Goal: Task Accomplishment & Management: Use online tool/utility

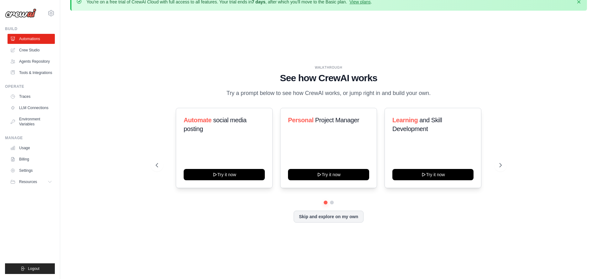
scroll to position [24, 0]
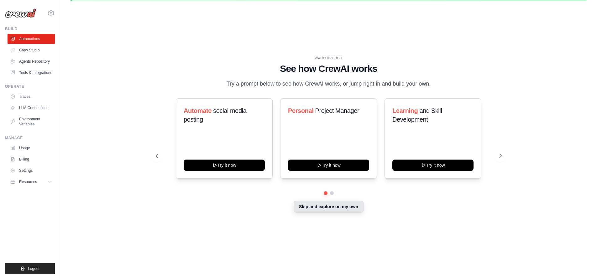
click at [339, 212] on button "Skip and explore on my own" at bounding box center [329, 206] width 70 height 12
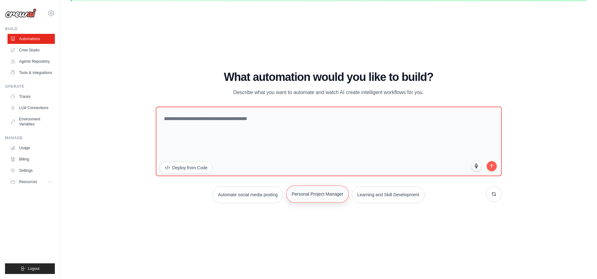
click at [327, 202] on button "Personal Project Manager" at bounding box center [317, 193] width 63 height 17
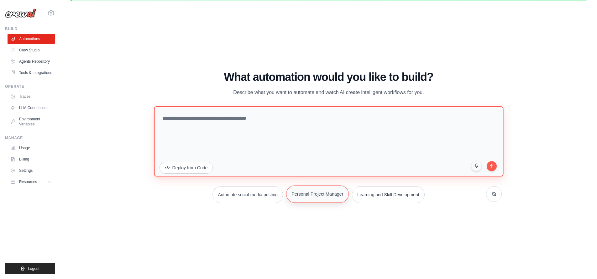
type textarea "**********"
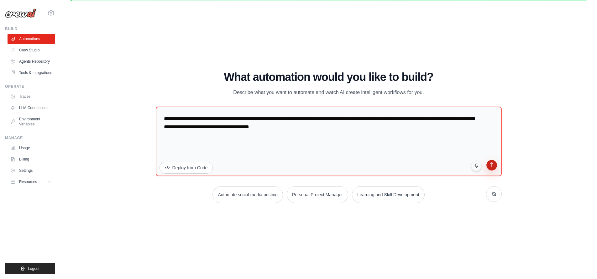
click at [497, 170] on button "submit" at bounding box center [491, 165] width 11 height 11
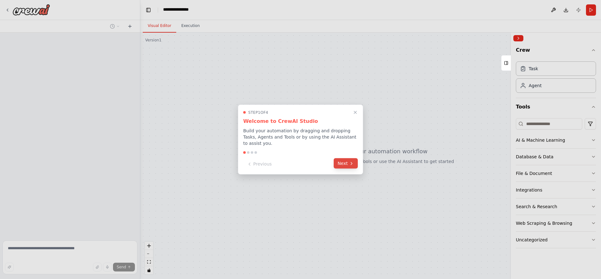
click at [351, 166] on icon at bounding box center [351, 163] width 5 height 5
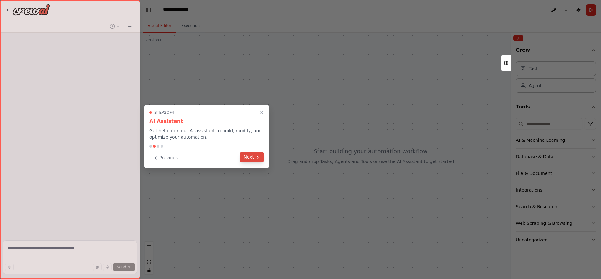
click at [257, 160] on icon at bounding box center [257, 157] width 5 height 5
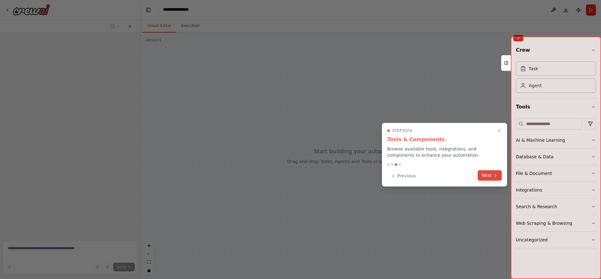
click at [490, 180] on button "Next" at bounding box center [490, 175] width 24 height 10
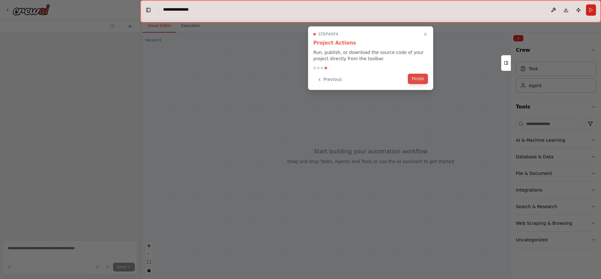
click at [417, 81] on button "Finish" at bounding box center [418, 79] width 20 height 10
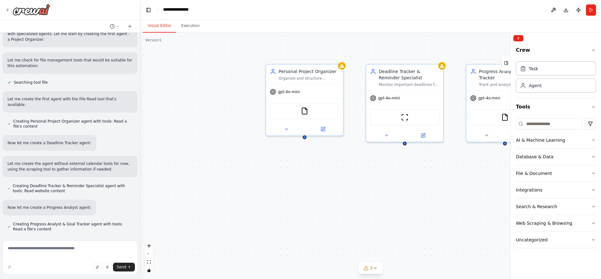
scroll to position [291, 0]
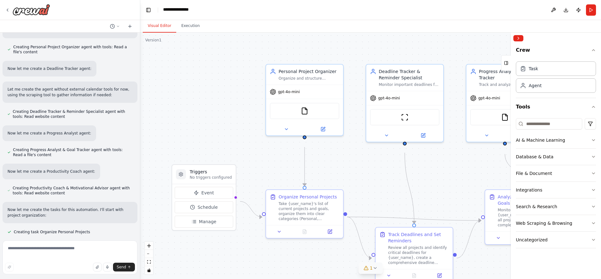
click at [378, 267] on icon at bounding box center [375, 267] width 5 height 5
click at [210, 123] on div ".deletable-edge-delete-btn { width: 20px; height: 20px; border: 0px solid #ffff…" at bounding box center [370, 156] width 461 height 246
click at [367, 187] on div ".deletable-edge-delete-btn { width: 20px; height: 20px; border: 0px solid #ffff…" at bounding box center [370, 156] width 461 height 246
click at [149, 255] on button "zoom out" at bounding box center [149, 254] width 8 height 8
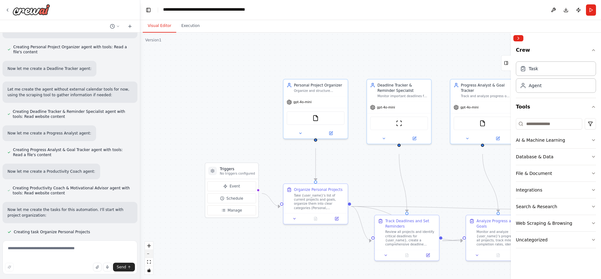
click at [149, 253] on icon "zoom out" at bounding box center [149, 253] width 4 height 1
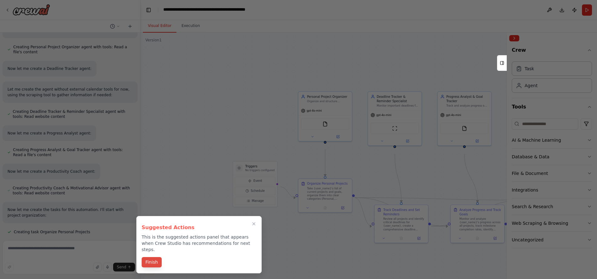
click at [154, 266] on button "Finish" at bounding box center [152, 262] width 20 height 10
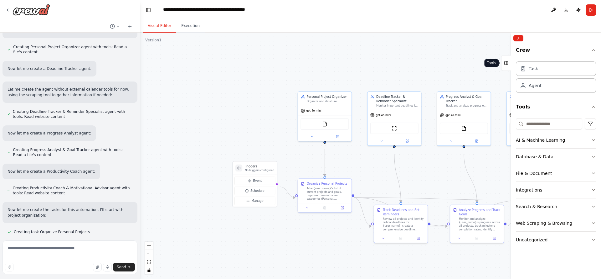
click at [504, 68] on icon at bounding box center [506, 63] width 4 height 10
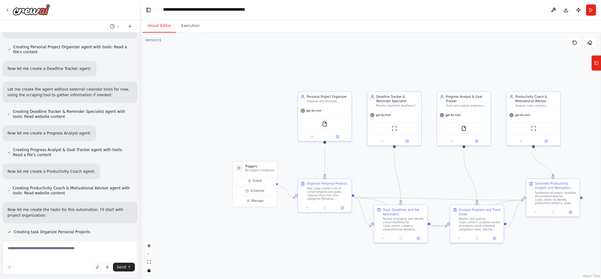
click at [156, 244] on div ".deletable-edge-delete-btn { width: 20px; height: 20px; border: 0px solid #ffff…" at bounding box center [370, 156] width 461 height 246
click at [151, 248] on button "zoom in" at bounding box center [149, 246] width 8 height 8
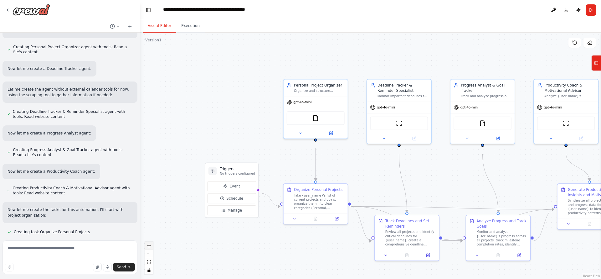
click at [150, 245] on icon "zoom in" at bounding box center [149, 246] width 4 height 4
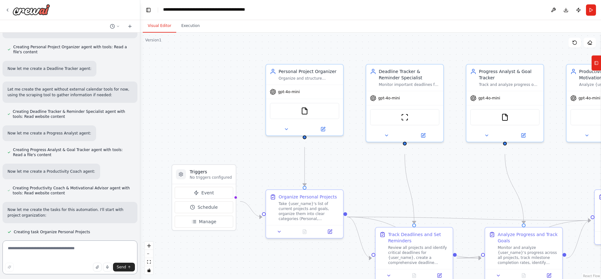
click at [67, 251] on textarea at bounding box center [70, 257] width 135 height 34
type textarea "*"
type textarea "**********"
click at [123, 154] on div "Create a crew that helps organize your personal projects, sets reminders for im…" at bounding box center [70, 135] width 140 height 205
click at [123, 271] on textarea "**********" at bounding box center [70, 257] width 134 height 34
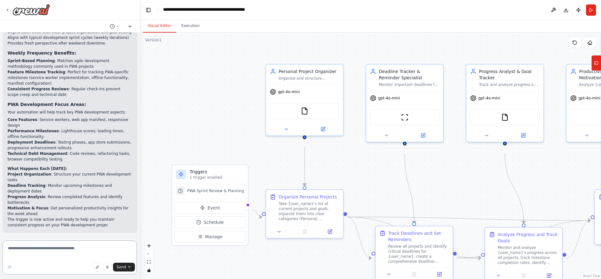
scroll to position [1394, 0]
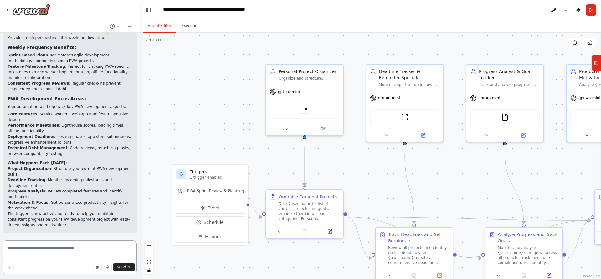
click at [52, 250] on textarea at bounding box center [70, 257] width 134 height 34
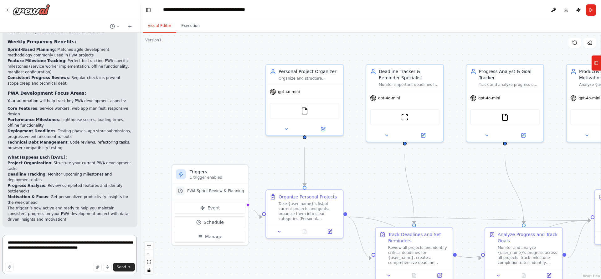
type textarea "**********"
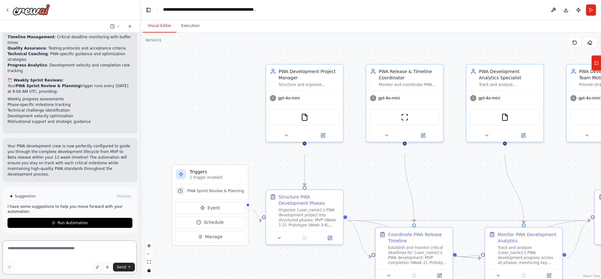
scroll to position [2402, 0]
click at [75, 222] on span "Run Automation" at bounding box center [73, 222] width 30 height 5
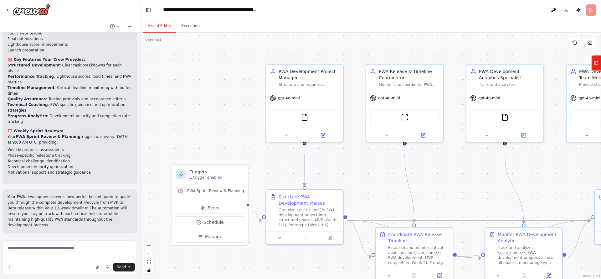
scroll to position [2345, 0]
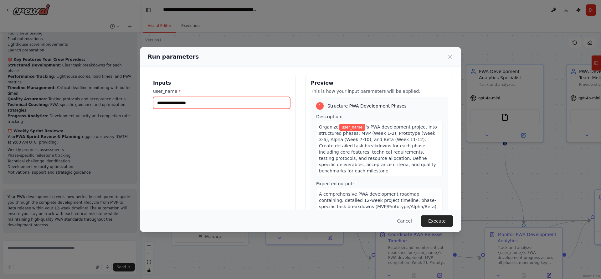
click at [183, 107] on input "user_name *" at bounding box center [221, 103] width 137 height 12
type input "**********"
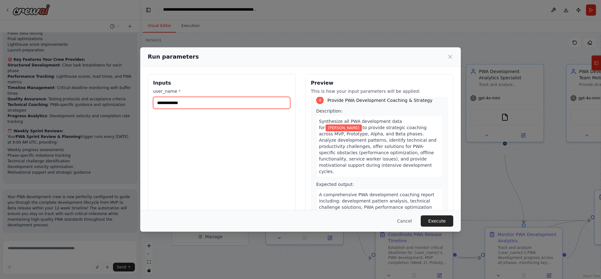
scroll to position [464, 0]
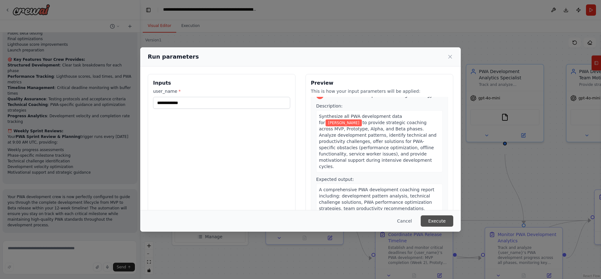
click at [454, 221] on button "Execute" at bounding box center [437, 220] width 33 height 11
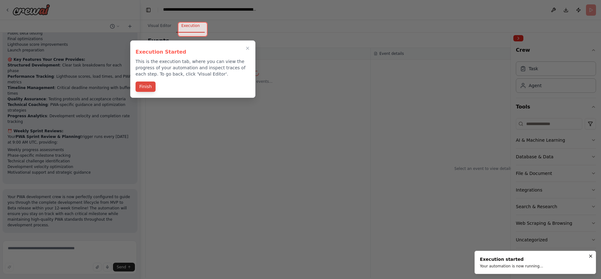
click at [146, 92] on button "Finish" at bounding box center [146, 86] width 20 height 10
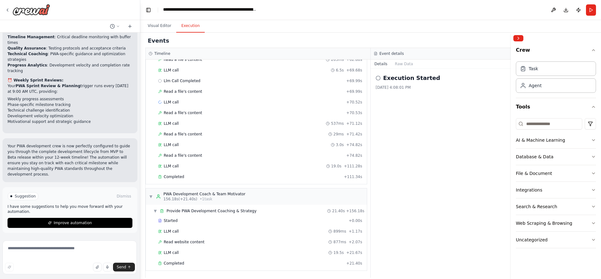
scroll to position [779, 0]
click at [79, 221] on span "Improve automation" at bounding box center [73, 222] width 38 height 5
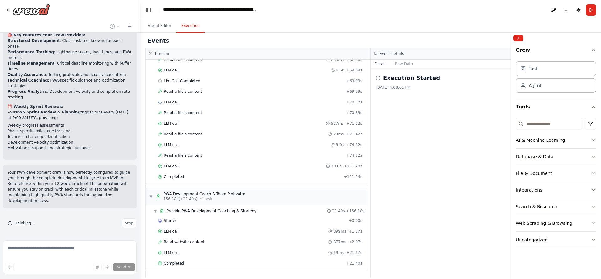
scroll to position [2372, 0]
click at [160, 30] on button "Visual Editor" at bounding box center [160, 25] width 34 height 13
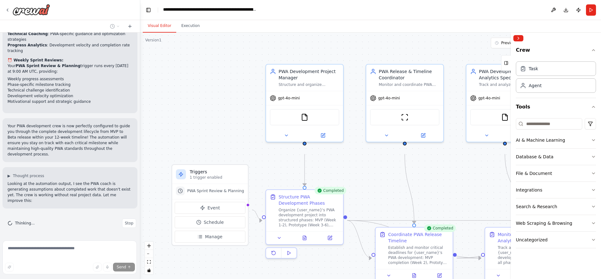
click at [513, 43] on div at bounding box center [512, 156] width 3 height 246
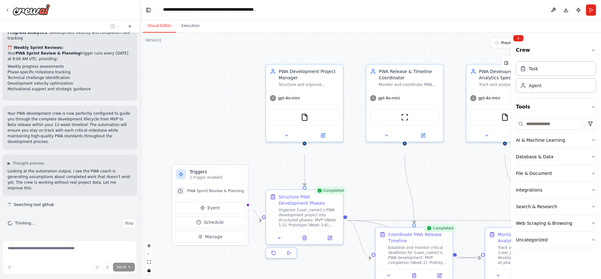
scroll to position [2439, 0]
click at [520, 41] on button "Collapse right sidebar" at bounding box center [519, 38] width 10 height 6
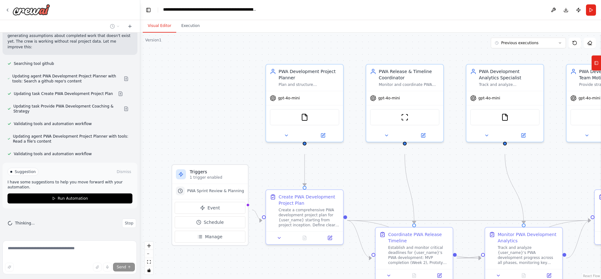
scroll to position [2603, 0]
click at [64, 196] on span "Run Automation" at bounding box center [73, 198] width 30 height 5
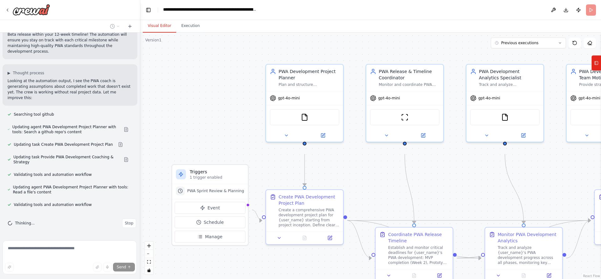
scroll to position [2546, 0]
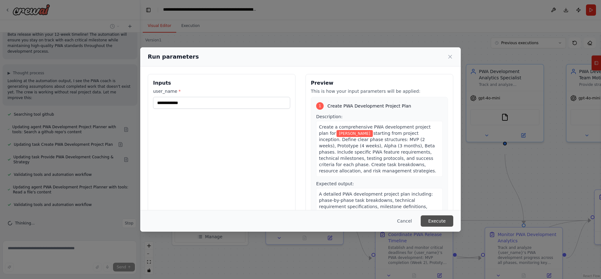
click at [454, 219] on button "Execute" at bounding box center [437, 220] width 33 height 11
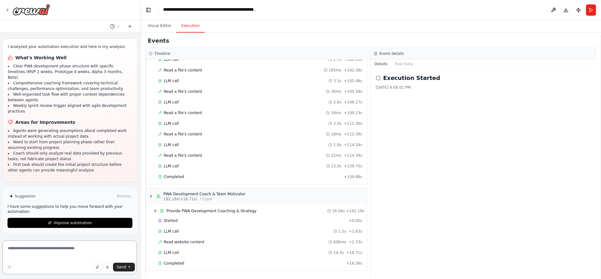
scroll to position [826, 0]
click at [28, 194] on span "Suggestion" at bounding box center [25, 196] width 21 height 5
click at [93, 273] on textarea at bounding box center [70, 257] width 134 height 34
click at [93, 268] on button "button" at bounding box center [97, 267] width 9 height 9
click at [96, 266] on icon "button" at bounding box center [97, 266] width 3 height 3
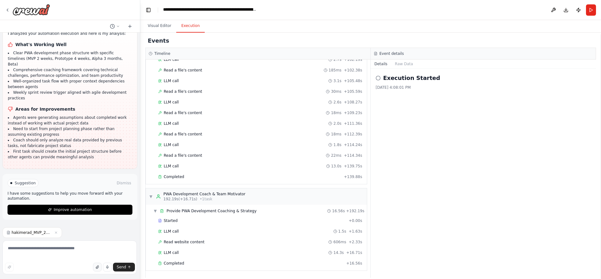
click at [93, 270] on button "button" at bounding box center [97, 267] width 9 height 9
click at [93, 269] on button "button" at bounding box center [97, 267] width 9 height 9
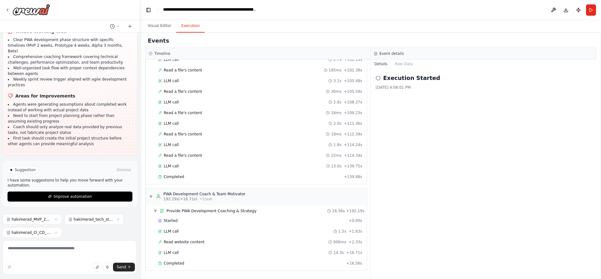
click at [88, 265] on div "Send" at bounding box center [70, 267] width 130 height 9
click at [93, 269] on button "button" at bounding box center [97, 267] width 9 height 9
click at [88, 271] on textarea at bounding box center [70, 257] width 134 height 34
click at [96, 266] on icon "button" at bounding box center [98, 267] width 4 height 4
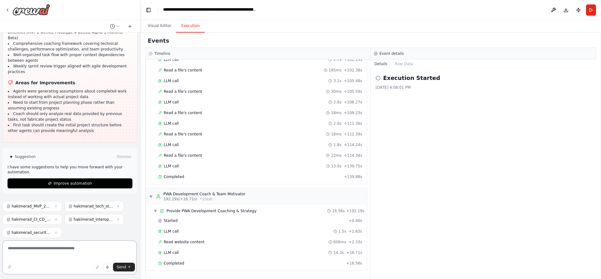
click at [92, 271] on textarea at bounding box center [70, 257] width 134 height 34
click at [67, 248] on textarea at bounding box center [70, 257] width 134 height 34
click at [52, 250] on textarea "**********" at bounding box center [70, 257] width 134 height 34
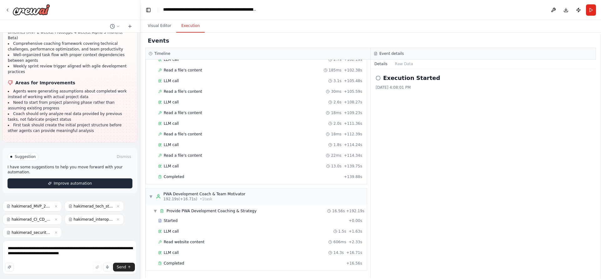
click at [121, 178] on button "Improve automation" at bounding box center [70, 183] width 125 height 10
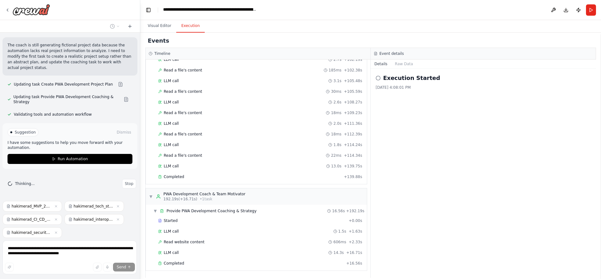
scroll to position [2960, 0]
click at [90, 154] on button "Run Automation" at bounding box center [70, 159] width 125 height 10
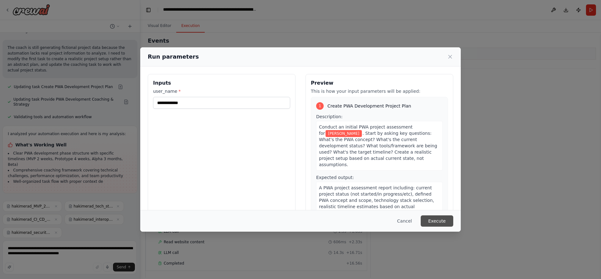
click at [454, 220] on button "Execute" at bounding box center [437, 220] width 33 height 11
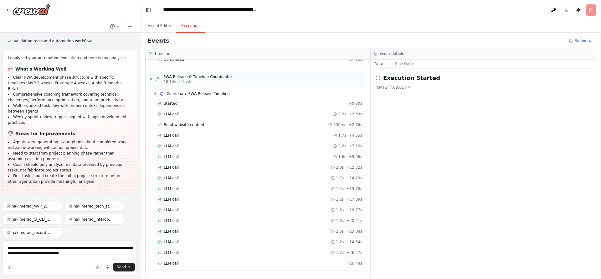
scroll to position [145, 0]
click at [112, 255] on textarea "**********" at bounding box center [70, 257] width 134 height 34
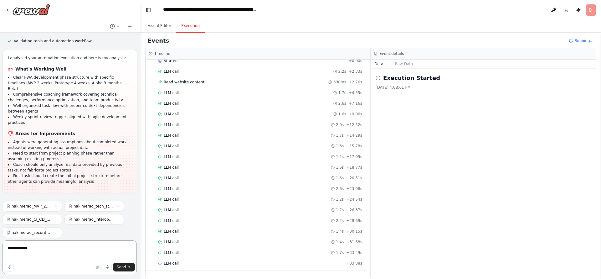
scroll to position [192, 0]
type textarea "*"
click at [119, 268] on span "Send" at bounding box center [121, 266] width 9 height 5
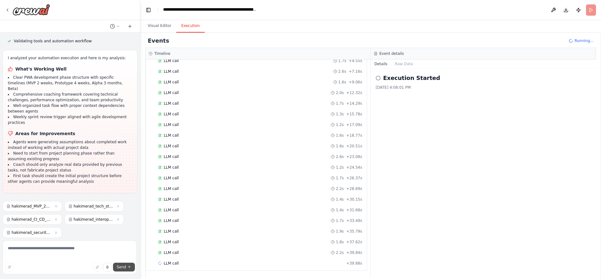
click at [125, 266] on button "Send" at bounding box center [124, 267] width 22 height 9
click at [130, 28] on icon at bounding box center [130, 26] width 0 height 3
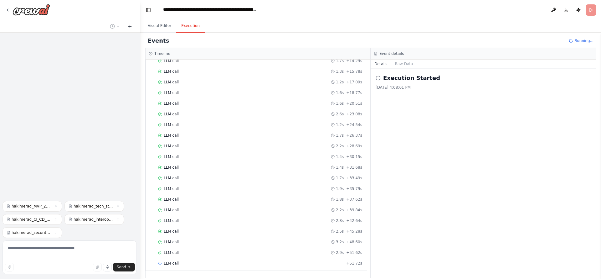
scroll to position [276, 0]
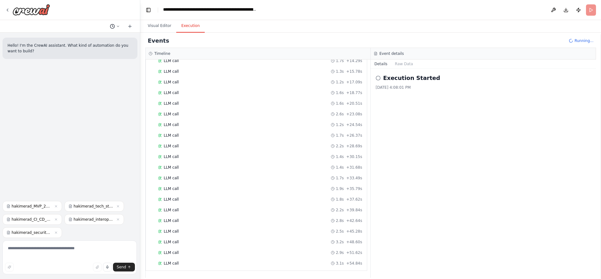
click at [116, 28] on icon at bounding box center [118, 26] width 4 height 4
click at [106, 55] on span "Based on the last automation run, please analyze the output, and if applicable,…" at bounding box center [85, 52] width 41 height 5
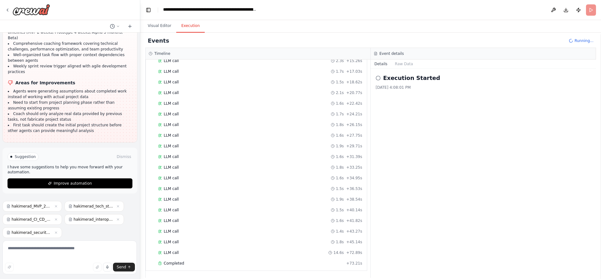
scroll to position [3099, 0]
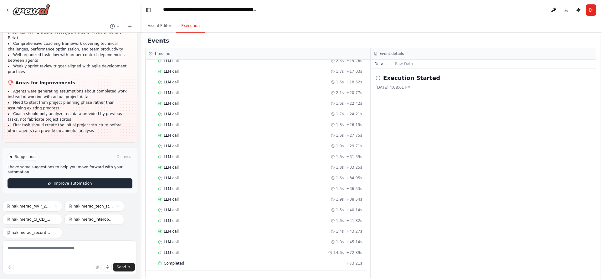
click at [85, 181] on span "Improve automation" at bounding box center [73, 183] width 38 height 5
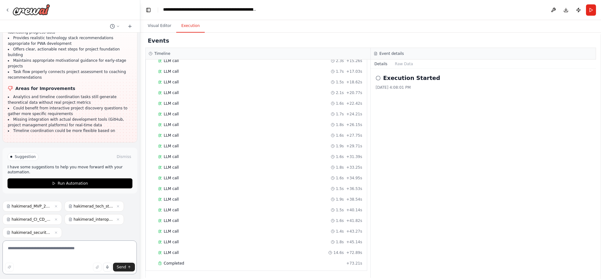
scroll to position [3426, 0]
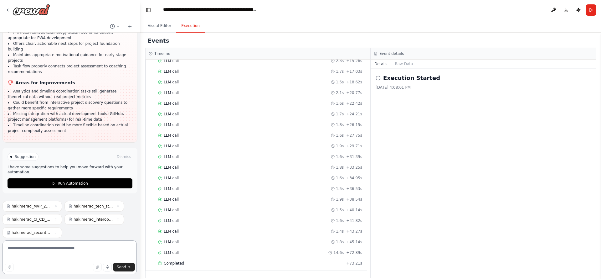
click at [92, 271] on textarea at bounding box center [70, 257] width 134 height 34
click at [74, 217] on span "hakimerad_interoprablity_250916_153502_content_list.json" at bounding box center [94, 219] width 40 height 5
click at [25, 204] on span "hakimerad_MVP_250916_145702.md" at bounding box center [32, 206] width 40 height 5
click at [9, 271] on textarea at bounding box center [70, 257] width 134 height 34
click at [66, 247] on textarea at bounding box center [70, 257] width 134 height 34
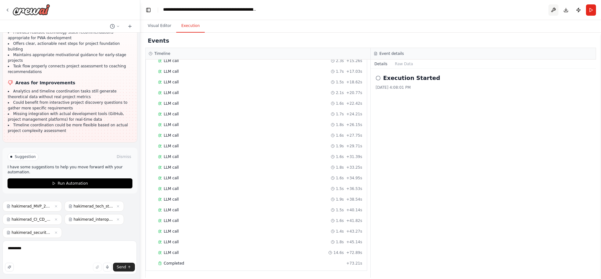
click at [550, 14] on button at bounding box center [554, 9] width 10 height 11
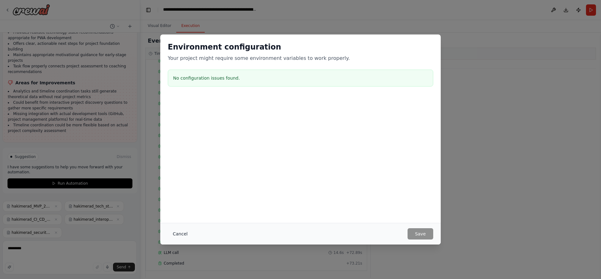
click at [172, 230] on button "Cancel" at bounding box center [180, 233] width 25 height 11
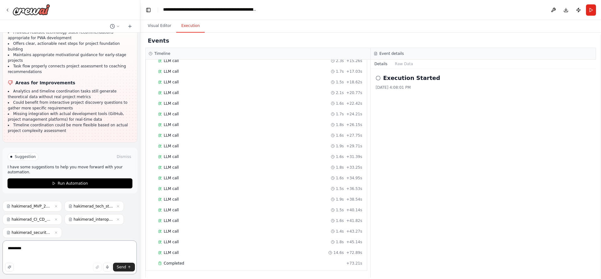
click at [44, 247] on textarea "*********" at bounding box center [70, 257] width 134 height 34
type textarea "**********"
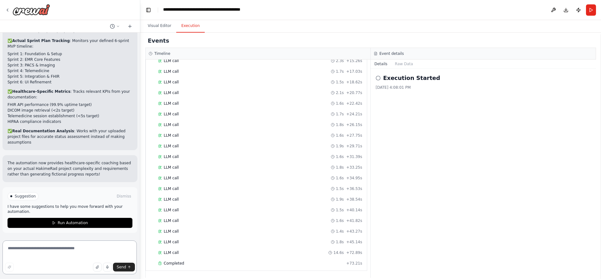
scroll to position [3964, 0]
click at [70, 221] on span "Run Automation" at bounding box center [73, 222] width 30 height 5
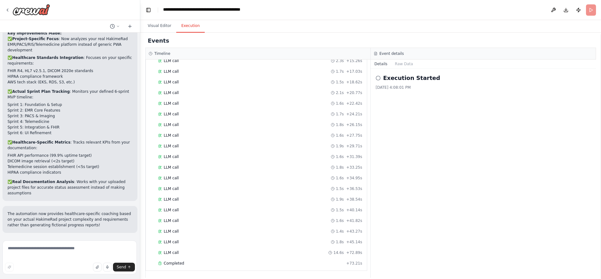
scroll to position [3907, 0]
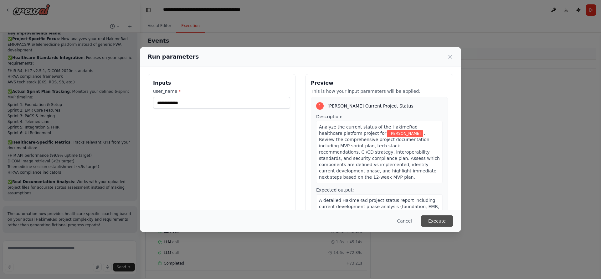
click at [454, 219] on button "Execute" at bounding box center [437, 220] width 33 height 11
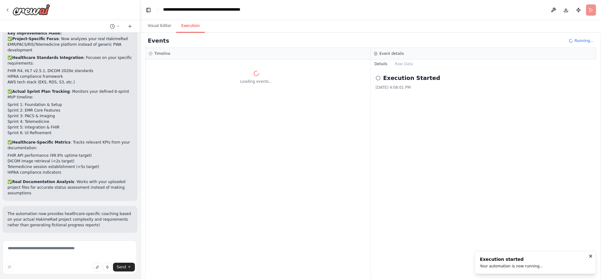
scroll to position [0, 0]
click at [160, 33] on button "Visual Editor" at bounding box center [160, 25] width 34 height 13
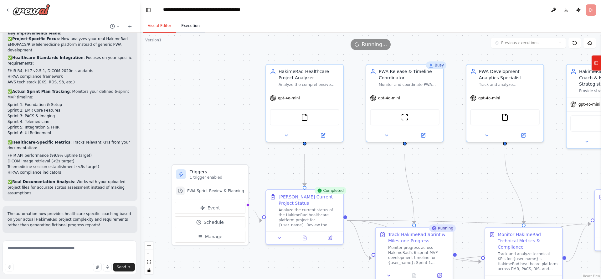
click at [193, 31] on button "Execution" at bounding box center [190, 25] width 29 height 13
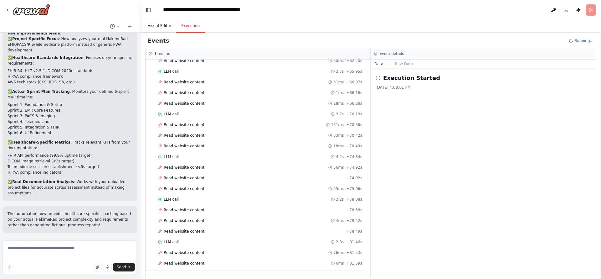
scroll to position [680, 0]
click at [163, 32] on button "Visual Editor" at bounding box center [160, 25] width 34 height 13
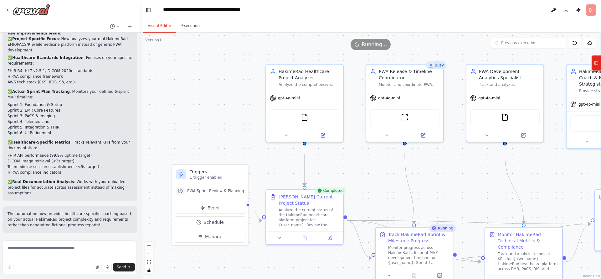
scroll to position [0, 0]
click at [152, 253] on button "zoom out" at bounding box center [149, 254] width 8 height 8
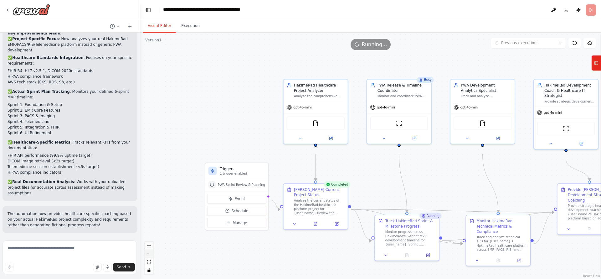
click at [152, 253] on button "zoom out" at bounding box center [149, 254] width 8 height 8
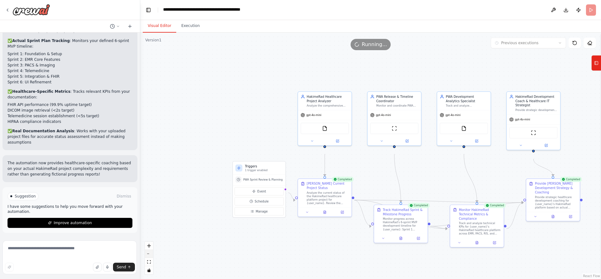
scroll to position [3964, 0]
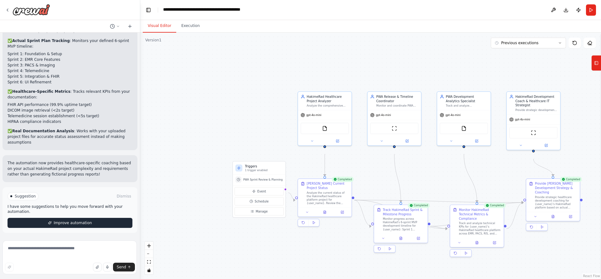
click at [71, 220] on span "Improve automation" at bounding box center [73, 222] width 38 height 5
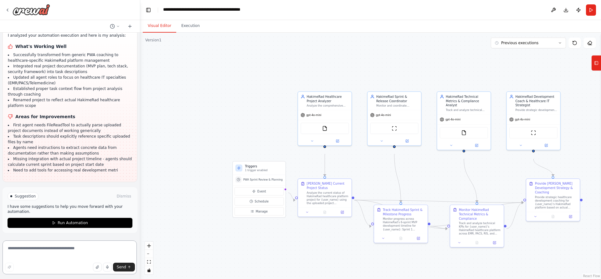
scroll to position [4371, 0]
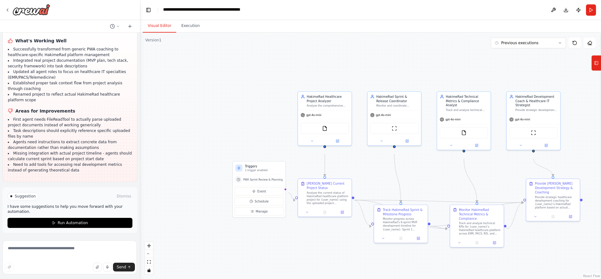
click at [30, 194] on span "Suggestion" at bounding box center [25, 196] width 21 height 5
click at [26, 194] on span "Suggestion" at bounding box center [25, 196] width 21 height 5
click at [73, 220] on span "Run Automation" at bounding box center [73, 222] width 30 height 5
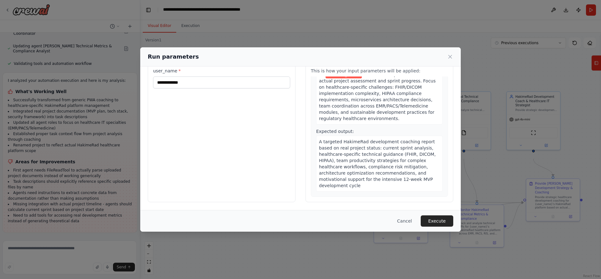
scroll to position [46, 0]
click at [454, 223] on button "Execute" at bounding box center [437, 220] width 33 height 11
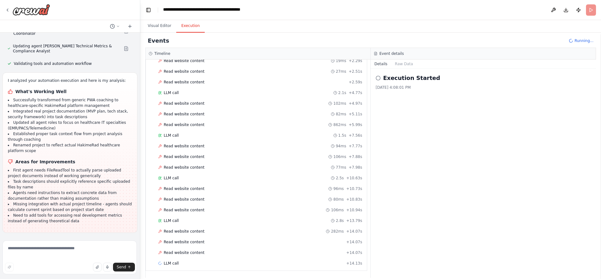
scroll to position [478, 0]
click at [49, 247] on textarea at bounding box center [70, 257] width 134 height 34
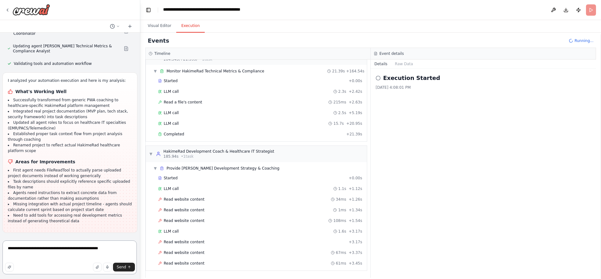
scroll to position [1672, 0]
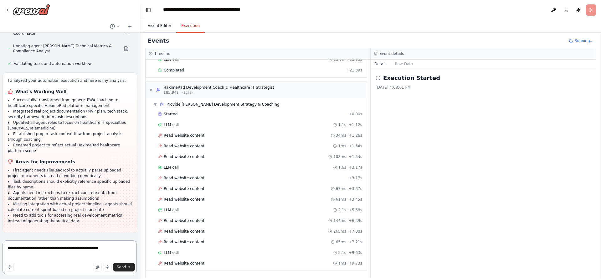
type textarea "**********"
click at [160, 30] on button "Visual Editor" at bounding box center [160, 25] width 34 height 13
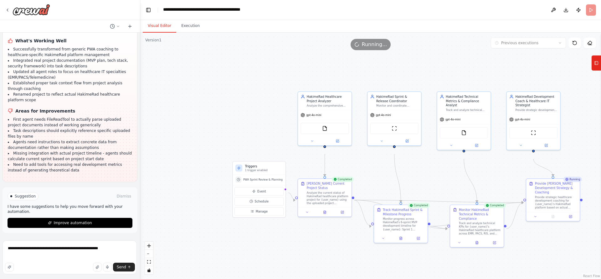
scroll to position [4371, 0]
click at [122, 268] on span "Send" at bounding box center [121, 266] width 9 height 5
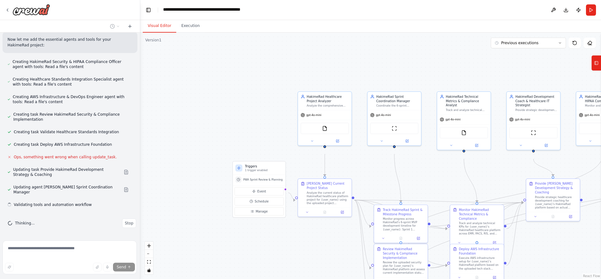
scroll to position [4683, 0]
click at [153, 254] on div ".deletable-edge-delete-btn { width: 20px; height: 20px; border: 0px solid #ffff…" at bounding box center [370, 156] width 461 height 246
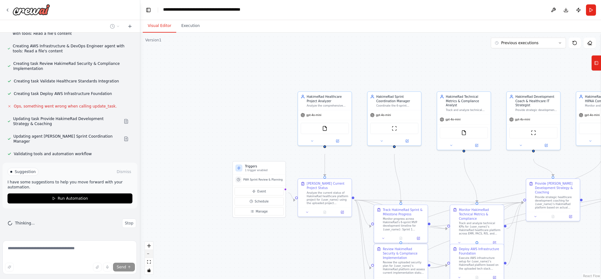
scroll to position [4740, 0]
click at [151, 254] on button "zoom out" at bounding box center [149, 254] width 8 height 8
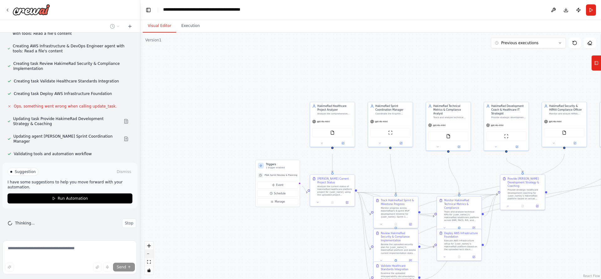
click at [152, 254] on button "zoom out" at bounding box center [149, 254] width 8 height 8
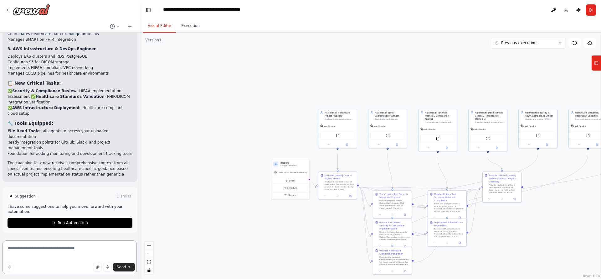
scroll to position [4998, 0]
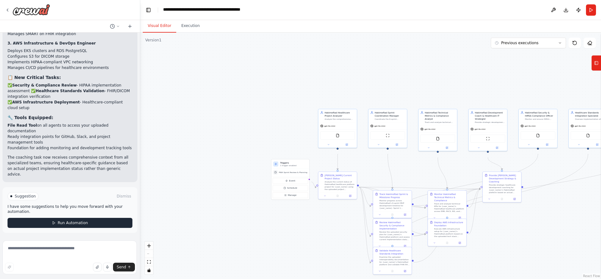
click at [81, 225] on button "Run Automation" at bounding box center [70, 223] width 125 height 10
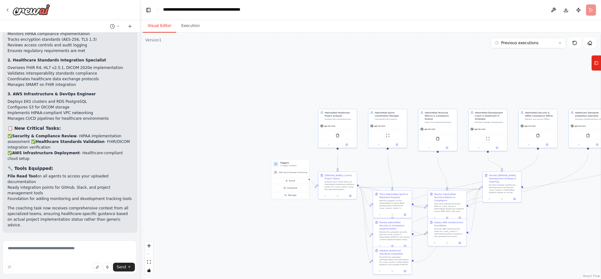
scroll to position [4941, 0]
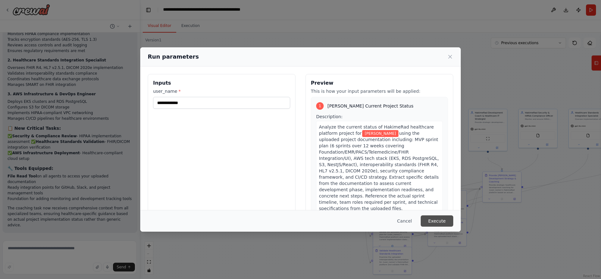
click at [454, 220] on button "Execute" at bounding box center [437, 220] width 33 height 11
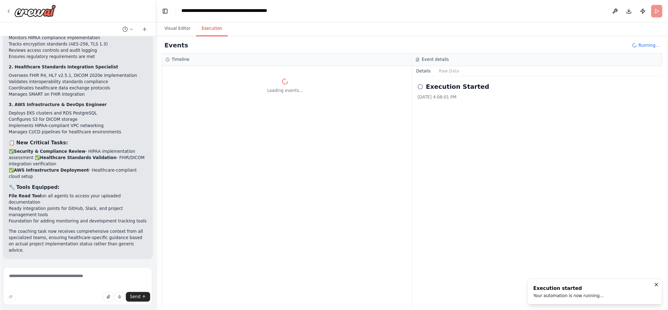
scroll to position [0, 0]
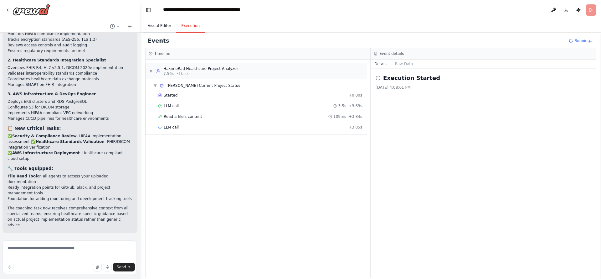
click at [158, 30] on button "Visual Editor" at bounding box center [160, 25] width 34 height 13
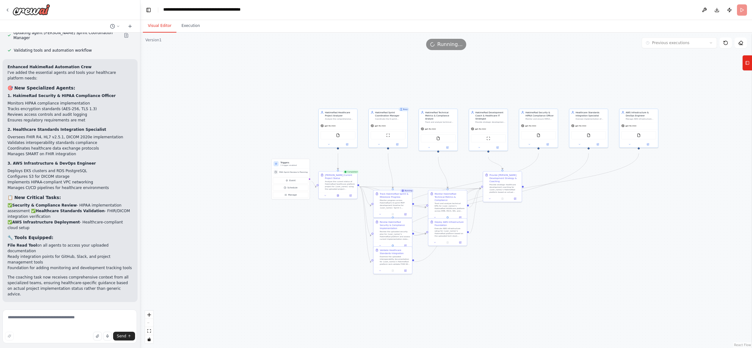
scroll to position [4890, 0]
click at [193, 29] on button "Execution" at bounding box center [190, 25] width 29 height 13
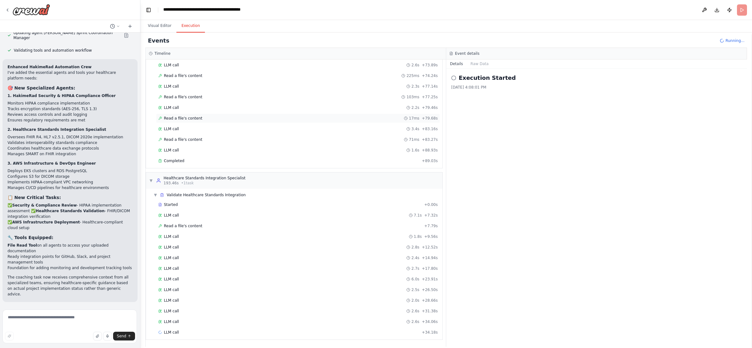
scroll to position [2179, 0]
click at [483, 68] on button "Raw Data" at bounding box center [480, 64] width 26 height 9
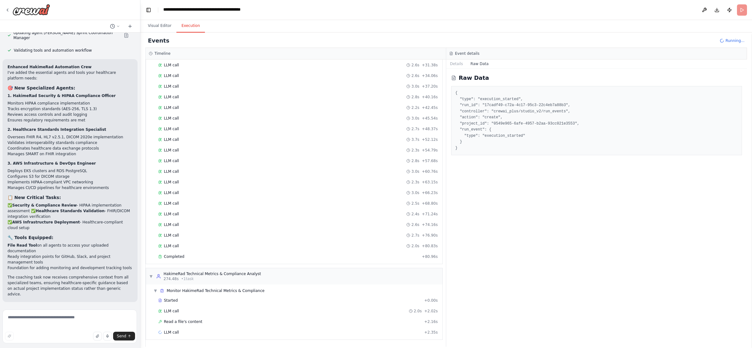
scroll to position [2470, 0]
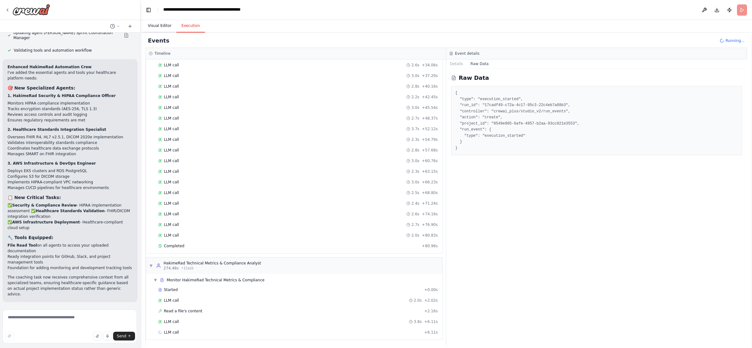
click at [160, 29] on button "Visual Editor" at bounding box center [160, 25] width 34 height 13
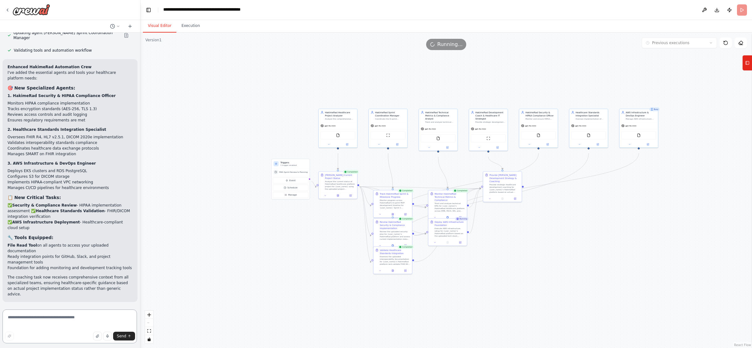
click at [57, 278] on textarea at bounding box center [70, 327] width 134 height 34
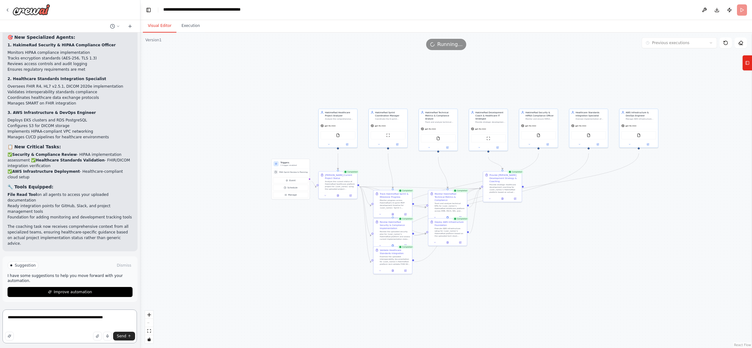
scroll to position [4947, 0]
type textarea "**********"
click at [196, 30] on button "Execution" at bounding box center [190, 25] width 29 height 13
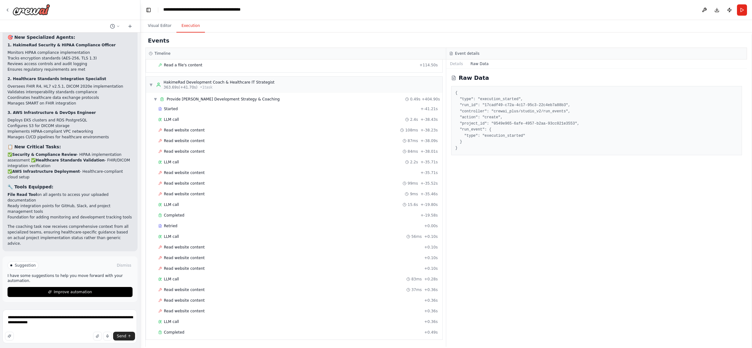
scroll to position [3171, 0]
click at [121, 278] on span "Send" at bounding box center [121, 336] width 9 height 5
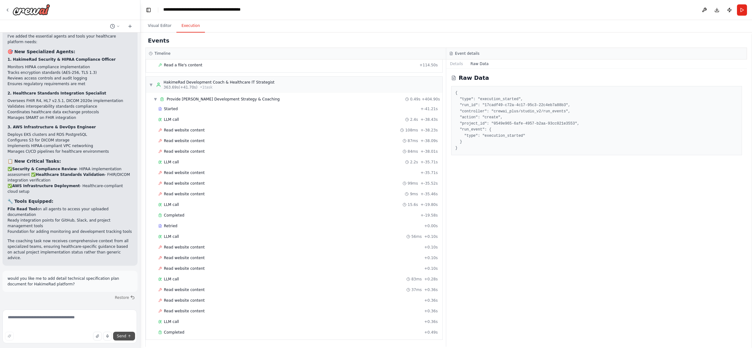
scroll to position [4958, 0]
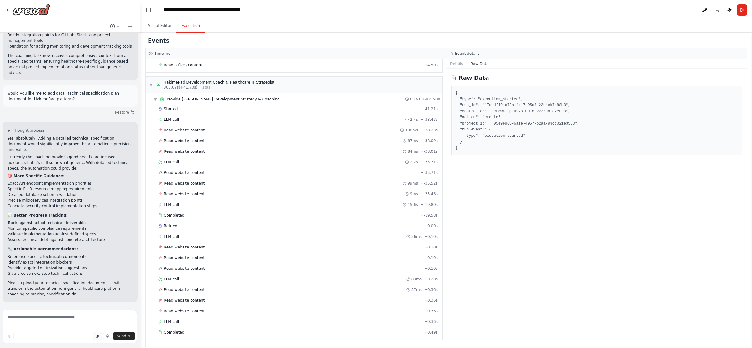
click at [96, 278] on icon "button" at bounding box center [98, 337] width 4 height 4
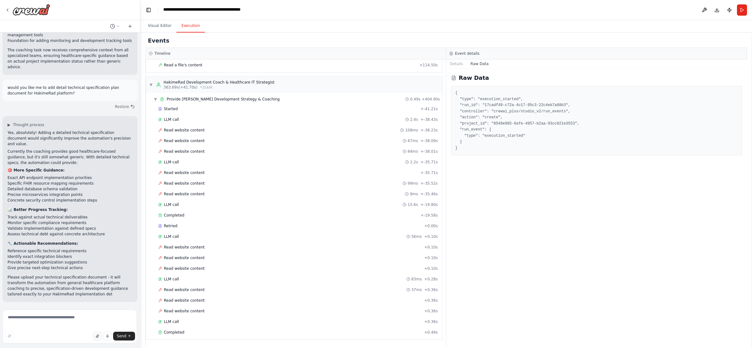
scroll to position [5151, 0]
click at [96, 278] on icon "button" at bounding box center [97, 336] width 3 height 3
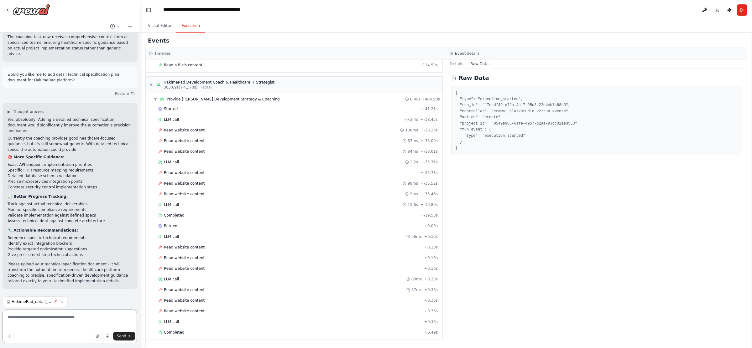
click at [90, 278] on textarea at bounding box center [70, 327] width 134 height 34
click at [96, 278] on icon "button" at bounding box center [98, 337] width 4 height 4
click at [63, 278] on icon "button" at bounding box center [62, 302] width 2 height 2
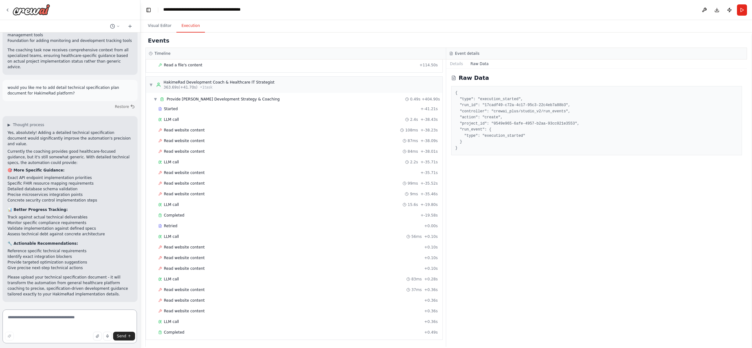
click at [96, 278] on textarea at bounding box center [70, 327] width 134 height 34
click at [91, 278] on textarea at bounding box center [70, 327] width 134 height 34
click at [93, 278] on button "button" at bounding box center [97, 336] width 9 height 9
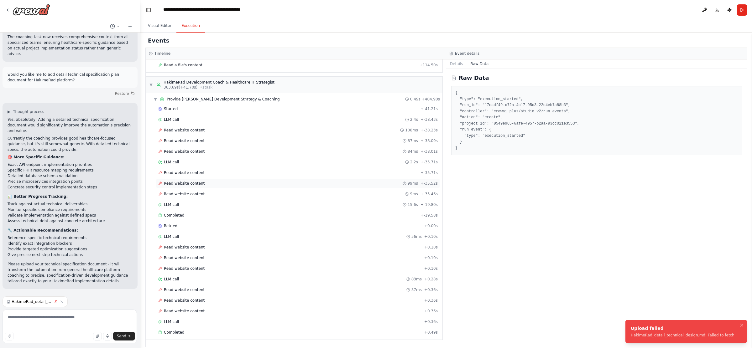
scroll to position [5166, 0]
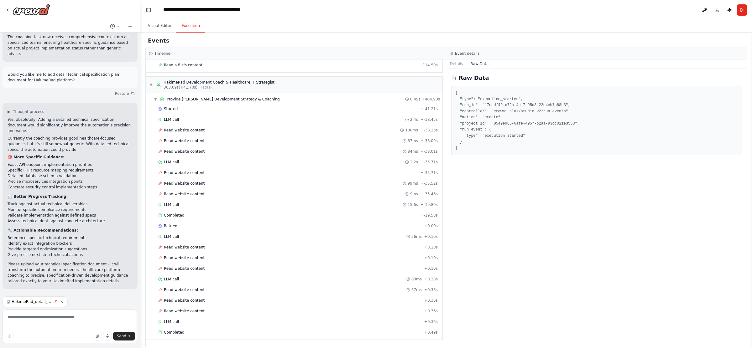
click at [64, 278] on icon "button" at bounding box center [62, 302] width 4 height 4
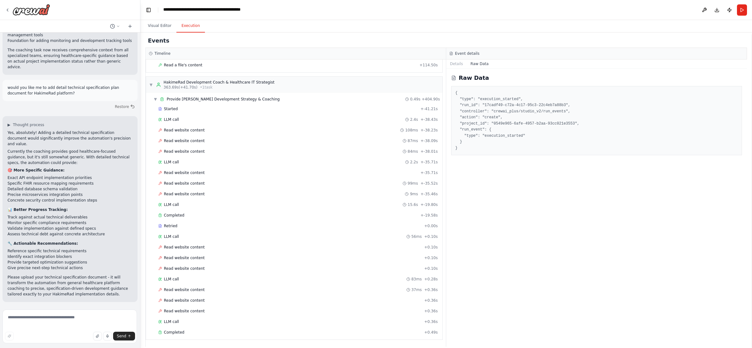
scroll to position [5152, 0]
click at [96, 278] on icon "button" at bounding box center [98, 337] width 4 height 4
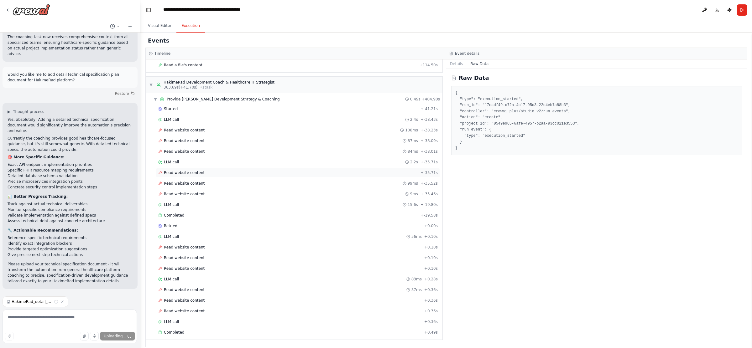
scroll to position [5166, 0]
click at [63, 278] on textarea at bounding box center [70, 327] width 134 height 34
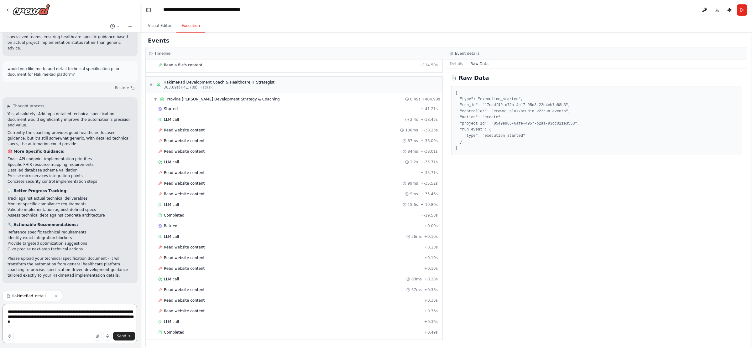
type textarea "**********"
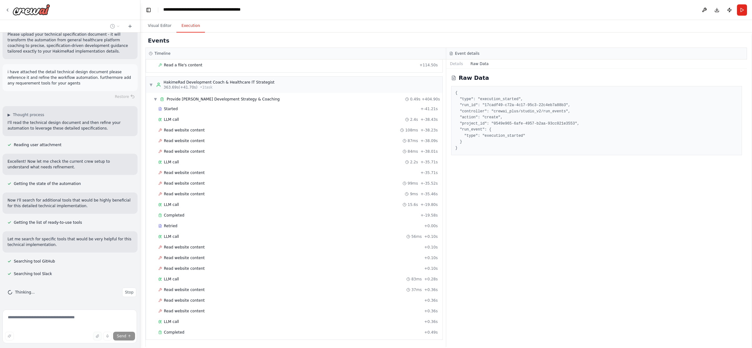
scroll to position [5439, 0]
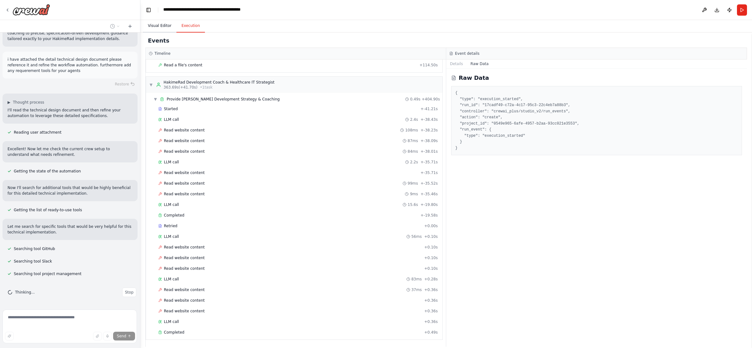
click at [161, 30] on button "Visual Editor" at bounding box center [160, 25] width 34 height 13
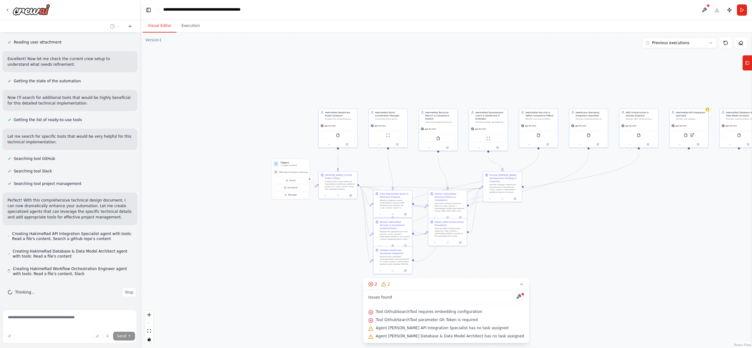
scroll to position [5547, 0]
click at [601, 11] on button at bounding box center [704, 9] width 10 height 11
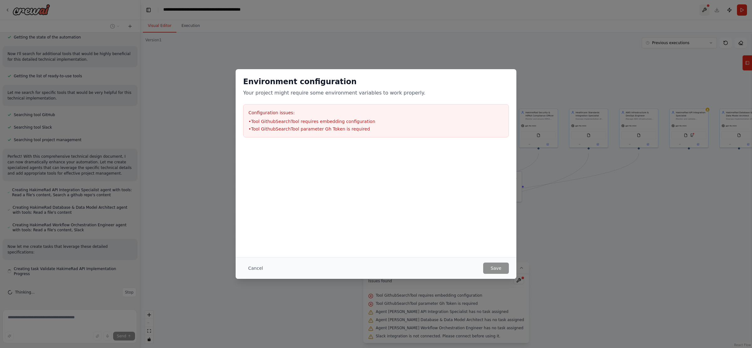
scroll to position [5596, 0]
click at [243, 269] on button "Cancel" at bounding box center [255, 268] width 25 height 11
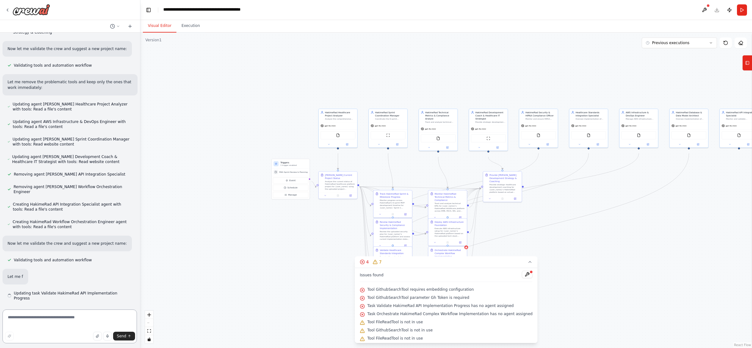
scroll to position [6005, 0]
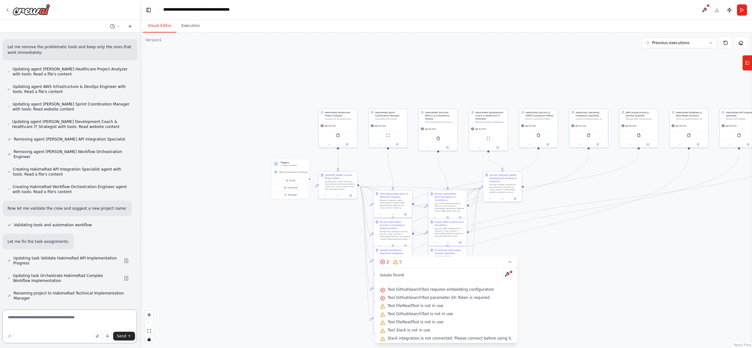
click at [139, 278] on div at bounding box center [139, 174] width 3 height 348
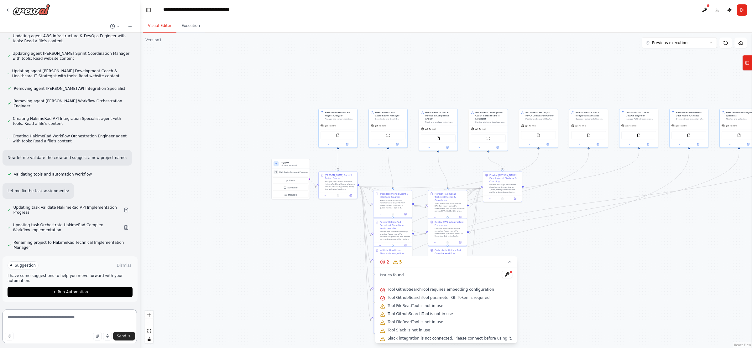
click at [138, 278] on div at bounding box center [139, 174] width 3 height 348
click at [71, 278] on span "Run Automation" at bounding box center [73, 292] width 30 height 5
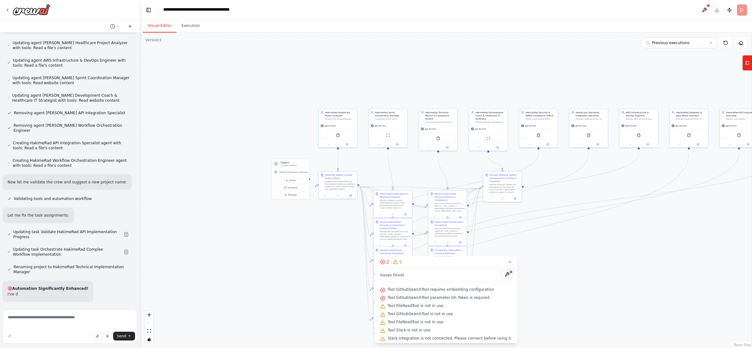
scroll to position [6100, 0]
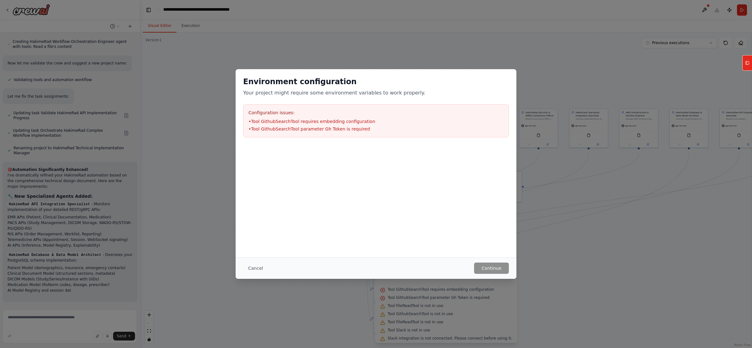
click at [266, 122] on div "Configuration issues: • Tool GithubSearchTool requires embedding configuration …" at bounding box center [376, 120] width 266 height 33
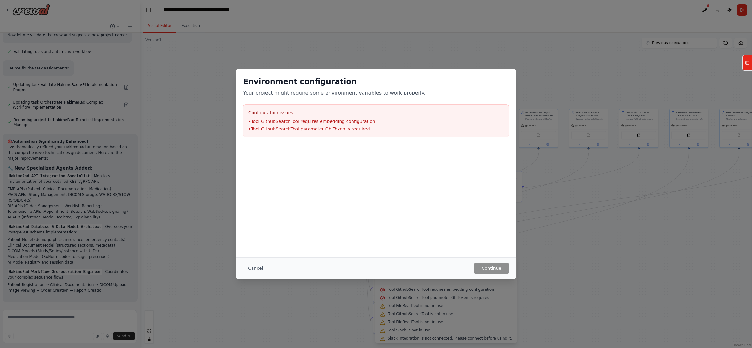
scroll to position [6285, 0]
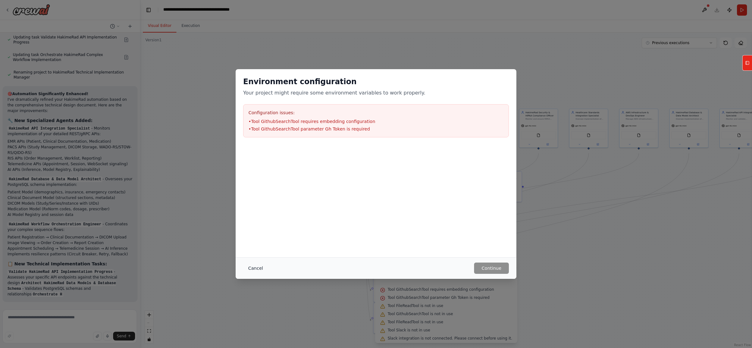
click at [243, 269] on button "Cancel" at bounding box center [255, 268] width 25 height 11
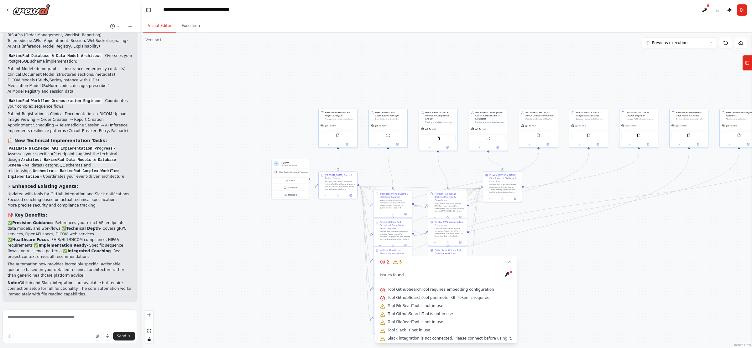
scroll to position [6497, 0]
click at [59, 278] on textarea at bounding box center [70, 327] width 134 height 34
type textarea "**********"
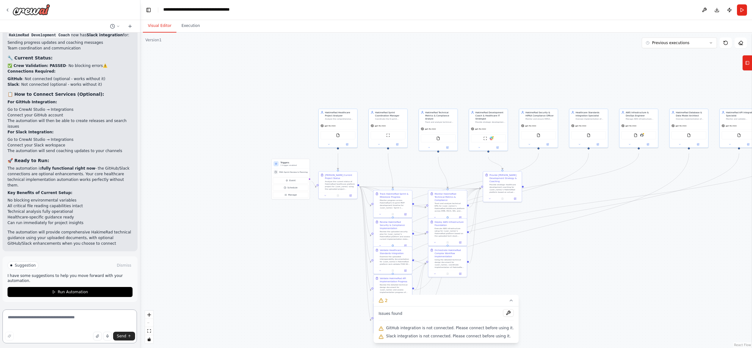
scroll to position [7292, 0]
click at [75, 278] on span "Run Automation" at bounding box center [73, 292] width 30 height 5
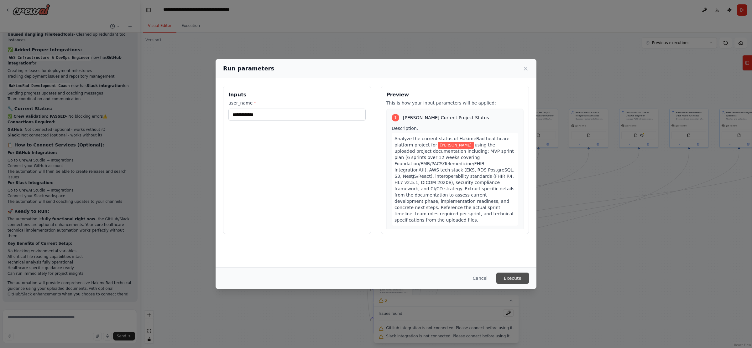
click at [529, 278] on button "Execute" at bounding box center [512, 278] width 33 height 11
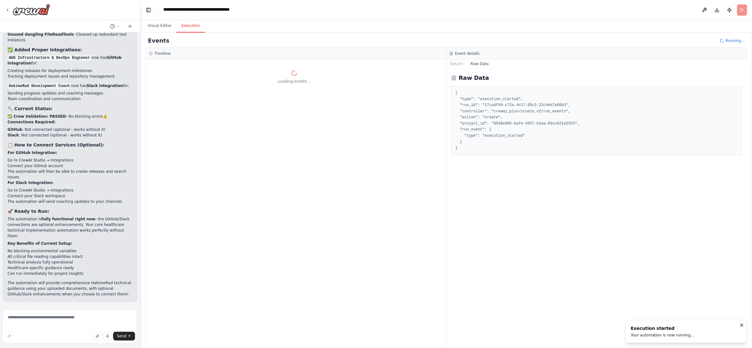
scroll to position [0, 0]
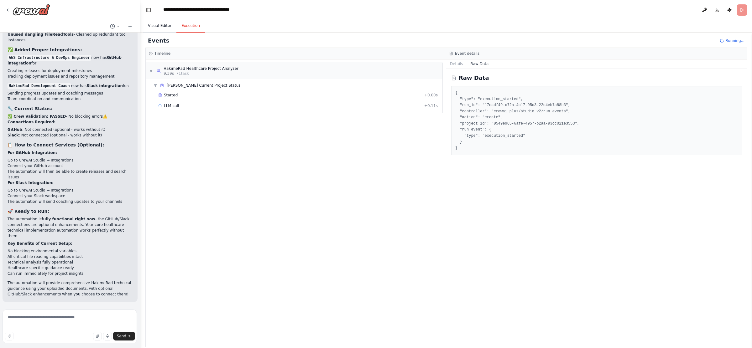
click at [157, 29] on button "Visual Editor" at bounding box center [160, 25] width 34 height 13
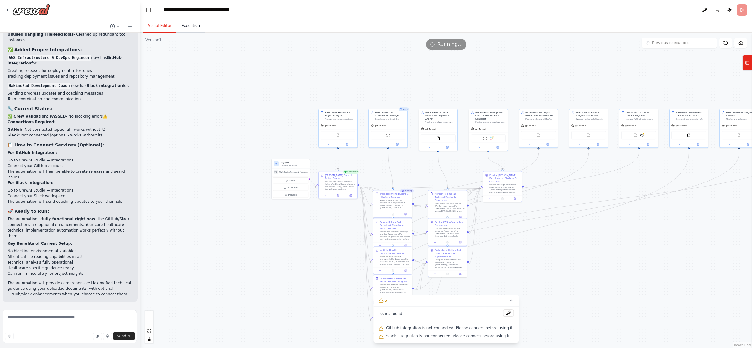
click at [195, 30] on button "Execution" at bounding box center [190, 25] width 29 height 13
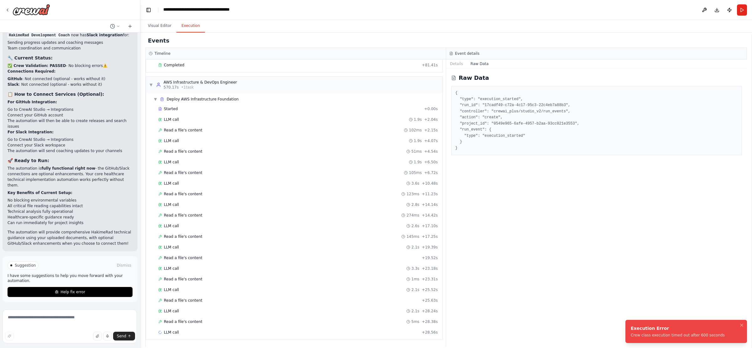
scroll to position [7292, 0]
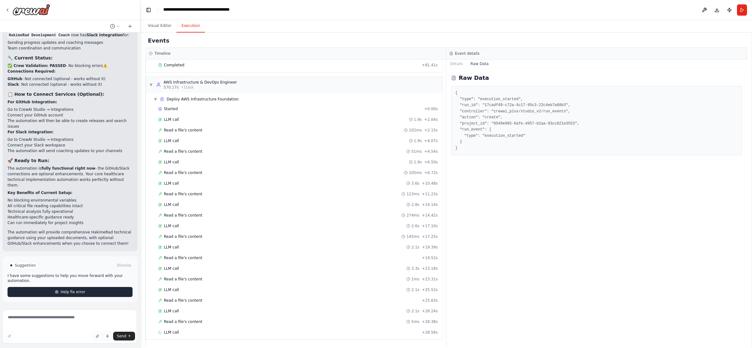
click at [72, 278] on span "Help fix error" at bounding box center [72, 292] width 25 height 5
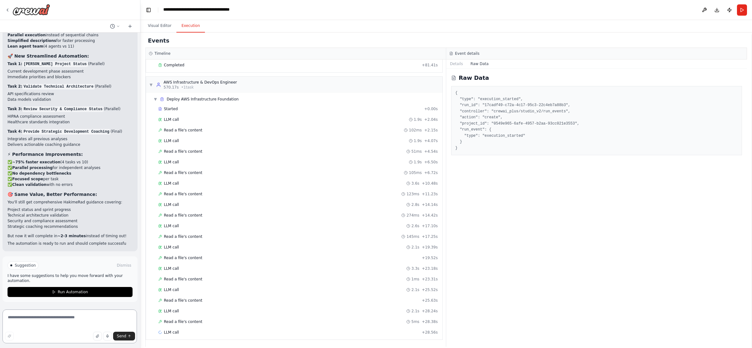
scroll to position [8409, 0]
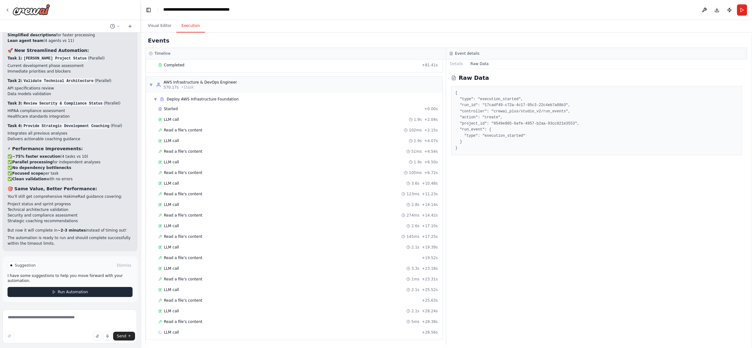
click at [58, 278] on button "Run Automation" at bounding box center [70, 292] width 125 height 10
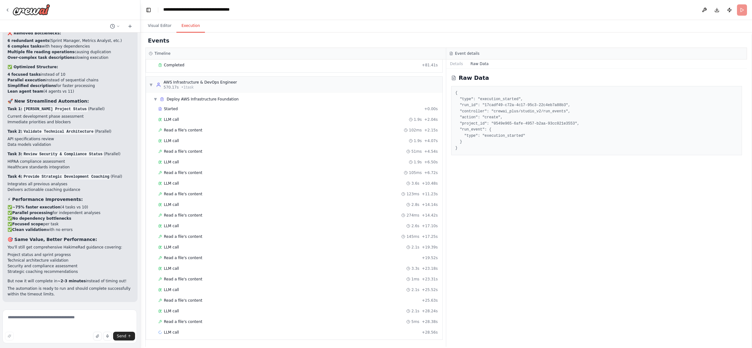
scroll to position [8352, 0]
click at [163, 29] on button "Visual Editor" at bounding box center [160, 25] width 34 height 13
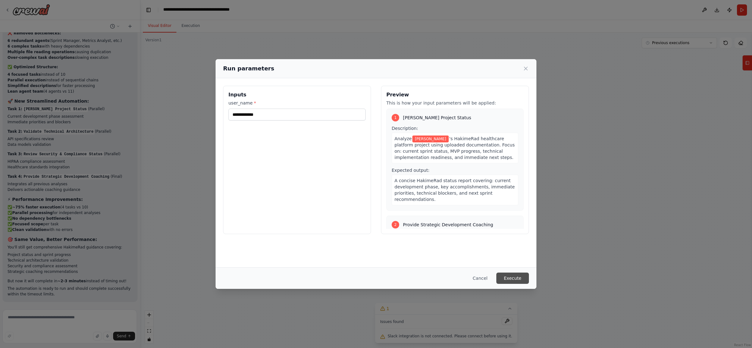
click at [529, 278] on button "Execute" at bounding box center [512, 278] width 33 height 11
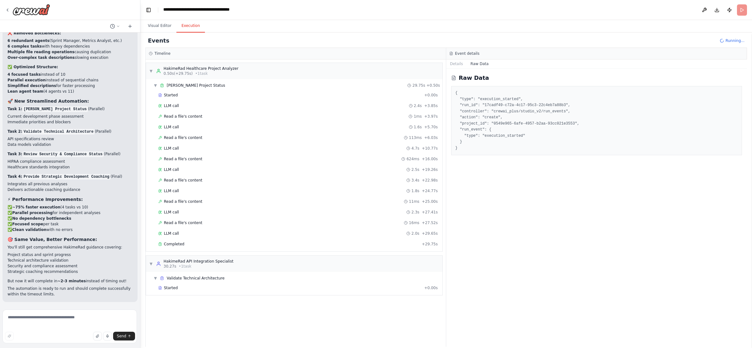
scroll to position [7, 0]
click at [162, 30] on button "Visual Editor" at bounding box center [160, 25] width 34 height 13
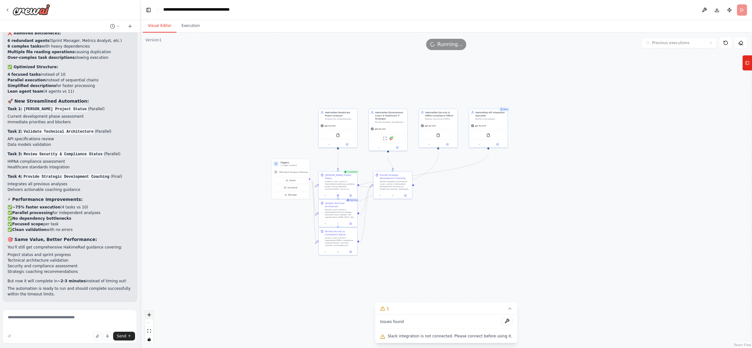
click at [149, 278] on icon "zoom in" at bounding box center [149, 315] width 4 height 4
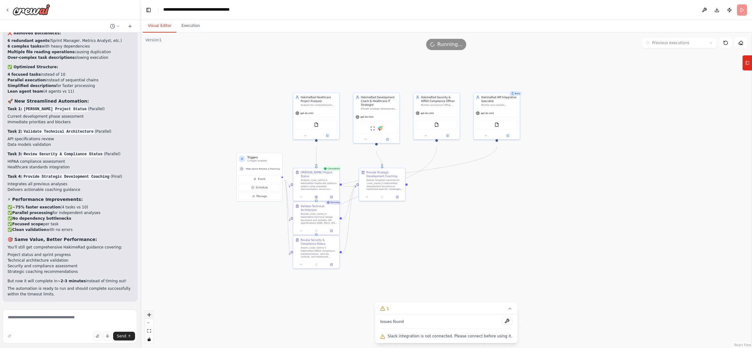
click at [153, 278] on button "zoom in" at bounding box center [149, 315] width 8 height 8
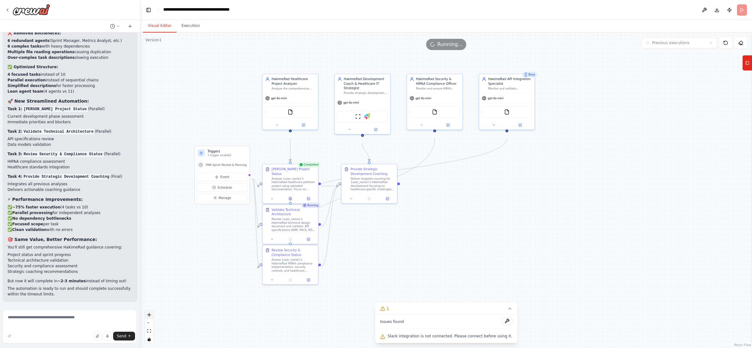
click at [153, 278] on button "zoom in" at bounding box center [149, 315] width 8 height 8
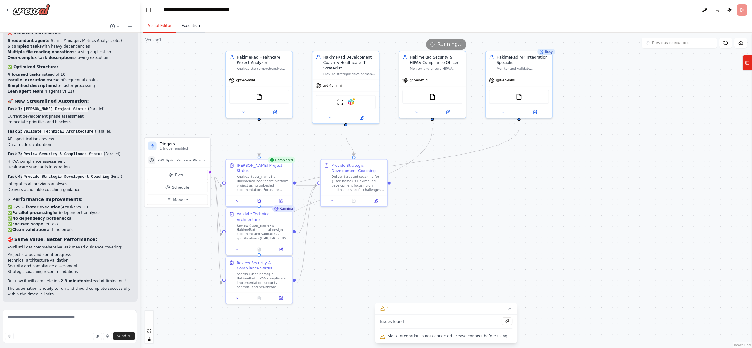
click at [198, 30] on button "Execution" at bounding box center [190, 25] width 29 height 13
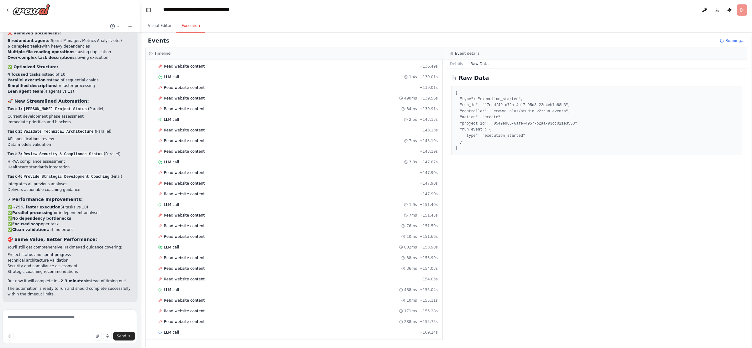
scroll to position [2034, 0]
click at [163, 29] on button "Visual Editor" at bounding box center [160, 25] width 34 height 13
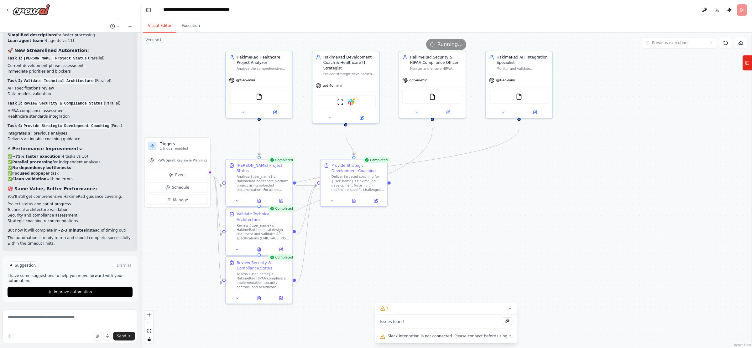
scroll to position [8409, 0]
click at [60, 278] on button "Improve automation" at bounding box center [70, 292] width 125 height 10
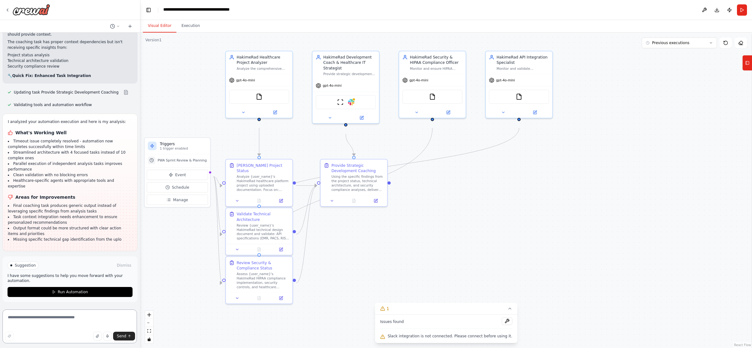
scroll to position [8733, 0]
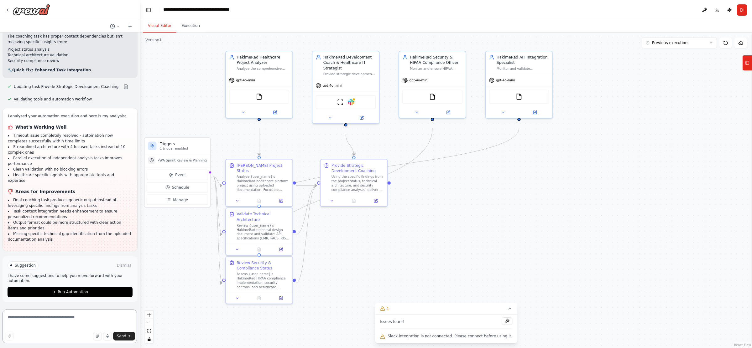
click at [53, 278] on textarea at bounding box center [70, 327] width 134 height 34
type textarea "**********"
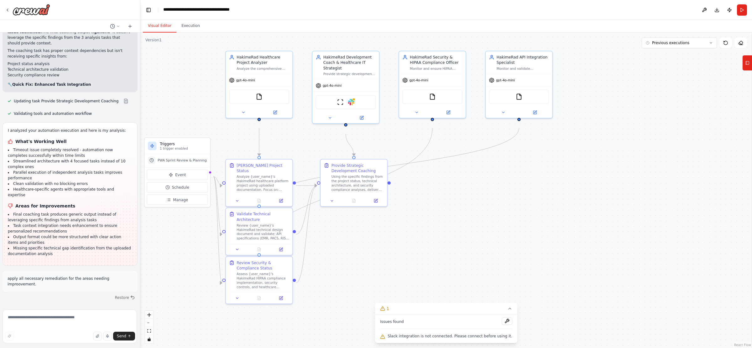
scroll to position [8745, 0]
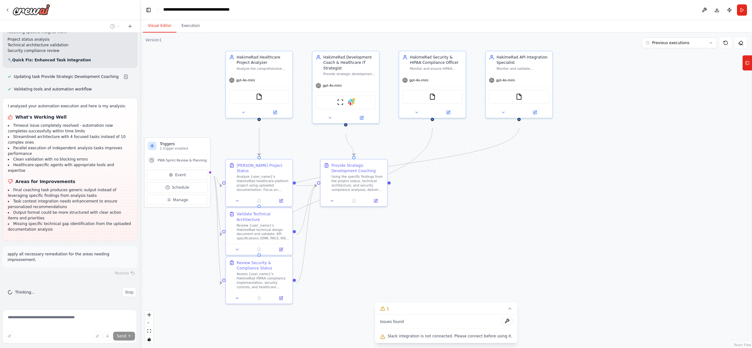
click at [516, 278] on div "Issues found Slack integration is not connected. Please connect before using it." at bounding box center [446, 329] width 142 height 29
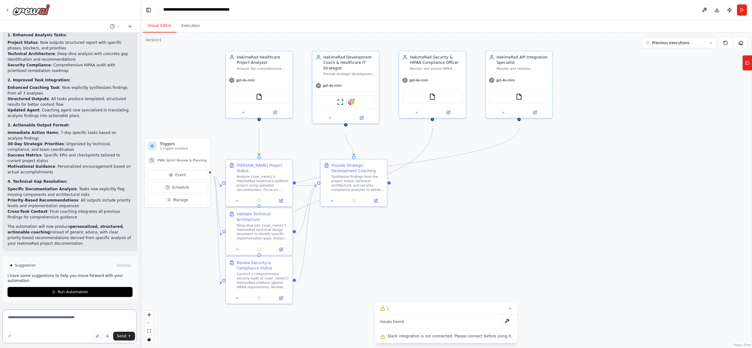
scroll to position [9149, 0]
click at [72, 278] on span "Run Automation" at bounding box center [73, 292] width 30 height 5
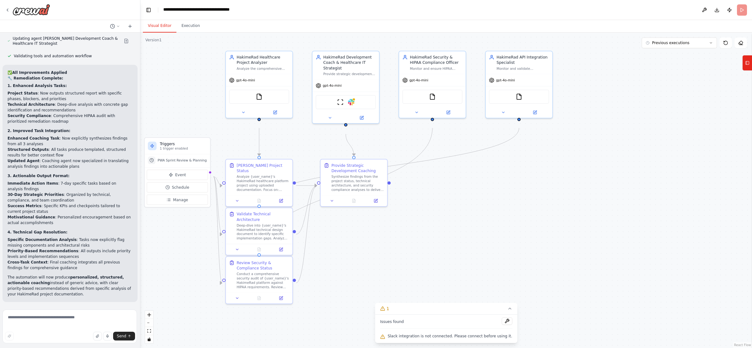
scroll to position [9092, 0]
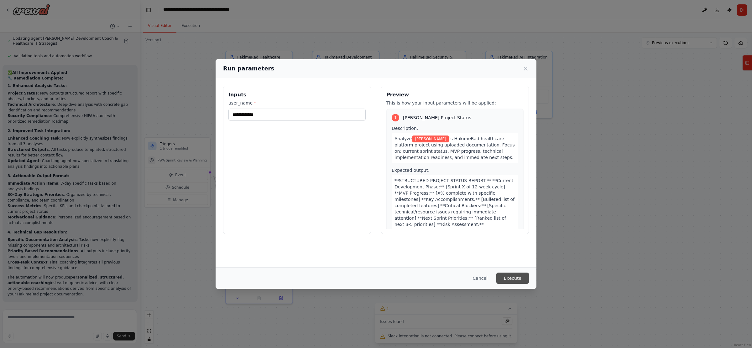
click at [529, 278] on button "Execute" at bounding box center [512, 278] width 33 height 11
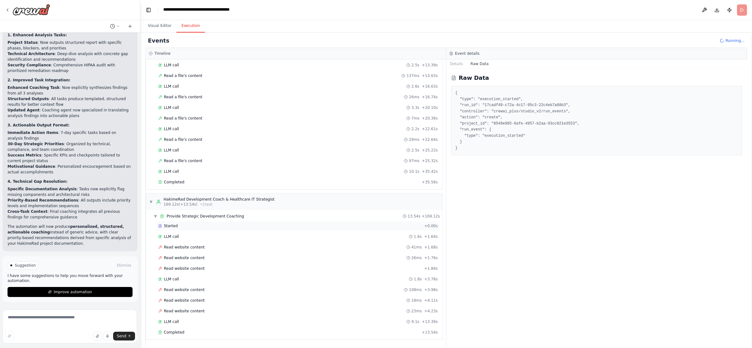
scroll to position [1034, 0]
click at [160, 29] on button "Visual Editor" at bounding box center [160, 25] width 34 height 13
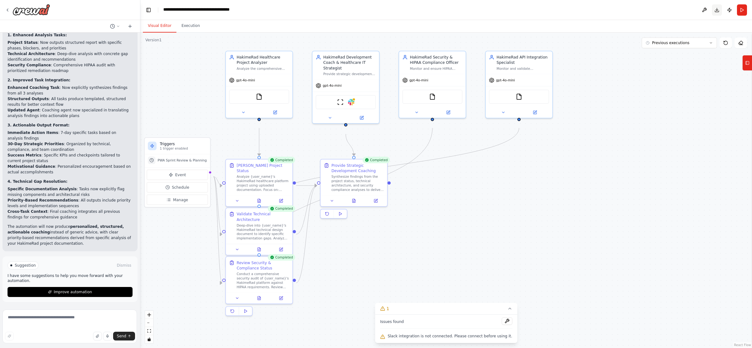
click at [601, 12] on button "Download" at bounding box center [717, 9] width 10 height 11
click at [601, 65] on rect at bounding box center [747, 62] width 3 height 3
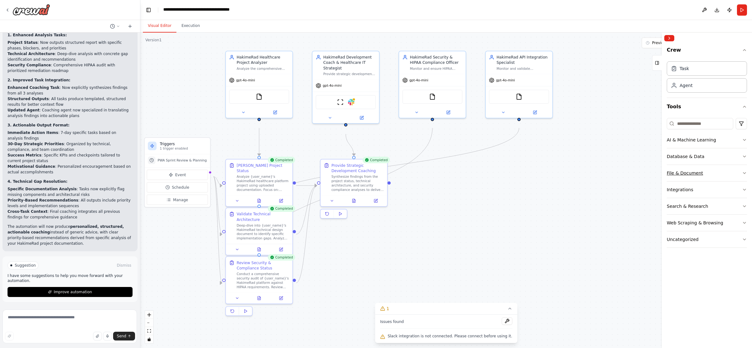
click at [601, 176] on icon "button" at bounding box center [744, 173] width 5 height 5
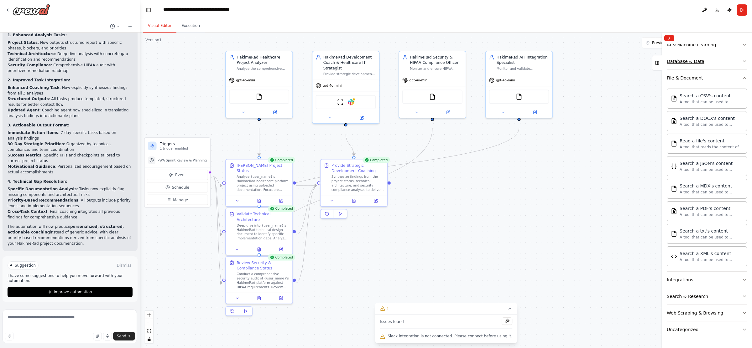
scroll to position [122, 0]
